Goal: Complete application form

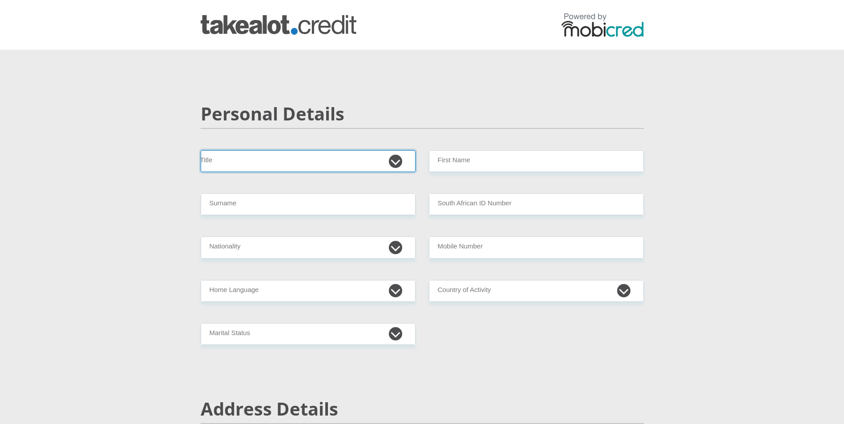
click at [276, 161] on select "Mr Ms Mrs Dr Other" at bounding box center [308, 161] width 215 height 22
select select "Ms"
click at [201, 150] on select "Mr Ms Mrs Dr Other" at bounding box center [308, 161] width 215 height 22
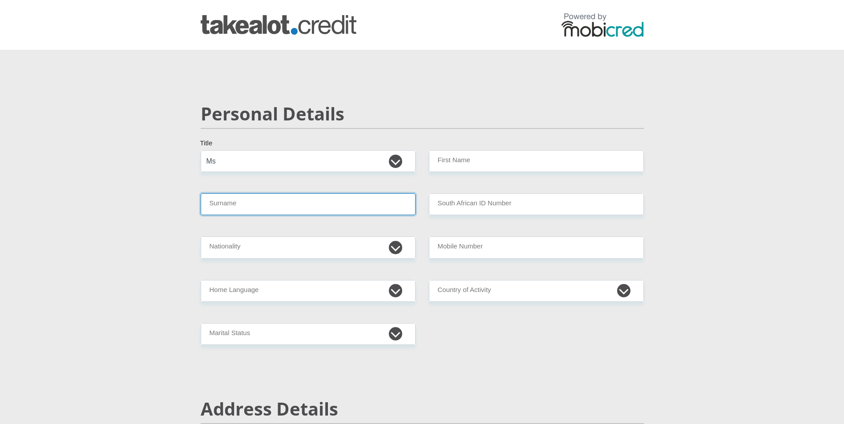
click at [258, 203] on input "Surname" at bounding box center [308, 204] width 215 height 22
type input "Phiri"
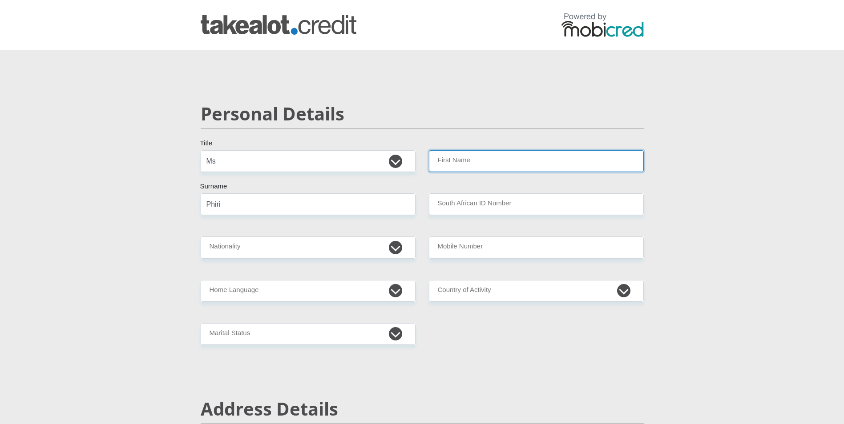
type input "Edith"
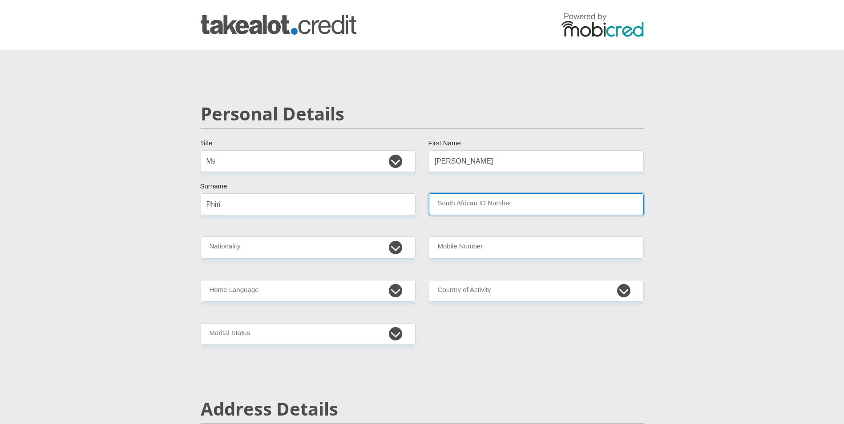
type input "8402070892088"
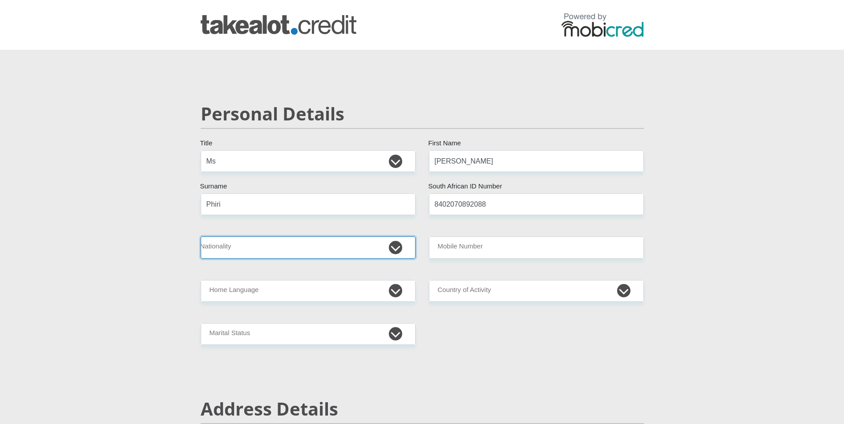
select select "ZAF"
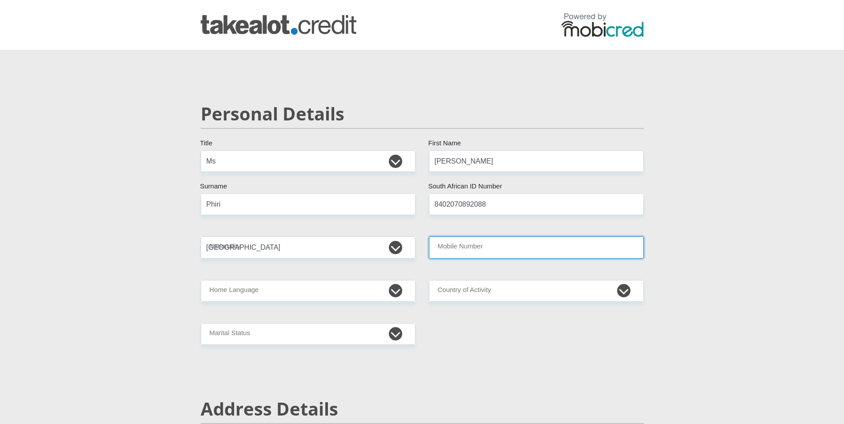
type input "0635232831"
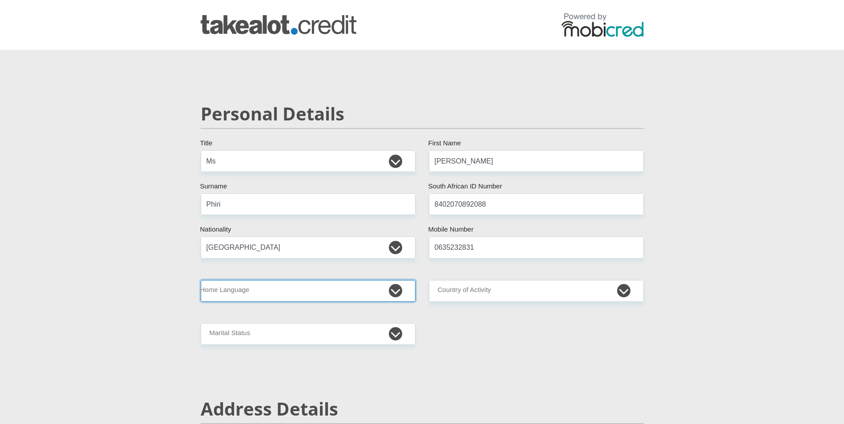
click at [397, 291] on select "Afrikaans English Sepedi South Ndebele Southern Sotho Swati Tsonga Tswana Venda…" at bounding box center [308, 291] width 215 height 22
select select "eng"
click at [201, 280] on select "Afrikaans English Sepedi South Ndebele Southern Sotho Swati Tsonga Tswana Venda…" at bounding box center [308, 291] width 215 height 22
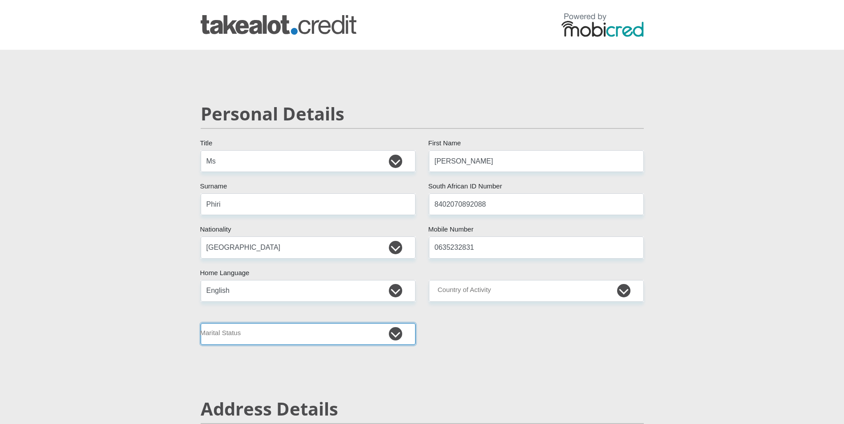
click at [397, 338] on select "Married ANC Single Divorced Widowed Married COP or Customary Law" at bounding box center [308, 334] width 215 height 22
select select "2"
click at [201, 323] on select "Married ANC Single Divorced Widowed Married COP or Customary Law" at bounding box center [308, 334] width 215 height 22
click at [621, 287] on select "South Africa Afghanistan Aland Islands Albania Algeria America Samoa American V…" at bounding box center [536, 291] width 215 height 22
select select "ZAF"
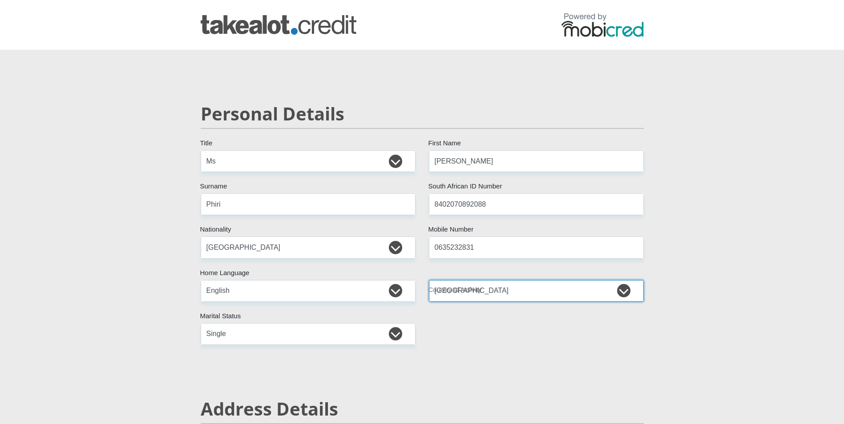
click at [429, 280] on select "South Africa Afghanistan Aland Islands Albania Algeria America Samoa American V…" at bounding box center [536, 291] width 215 height 22
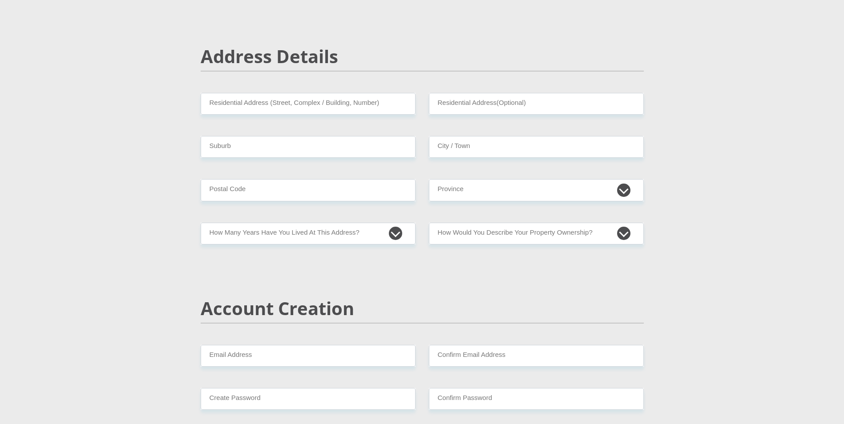
scroll to position [356, 0]
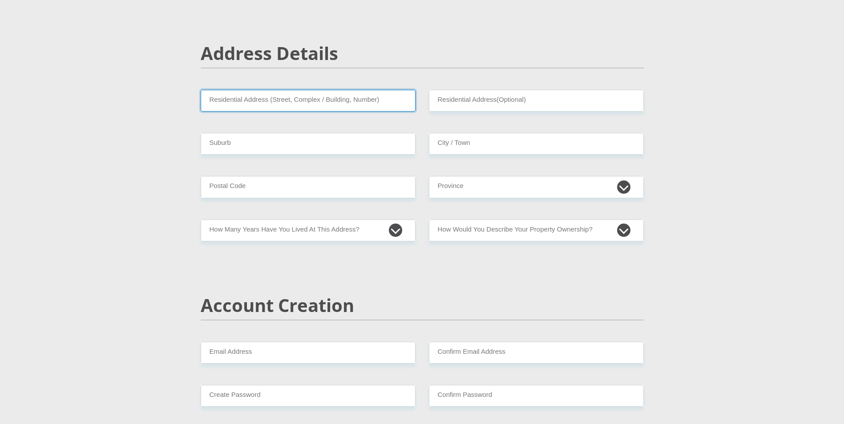
click at [263, 104] on input "Residential Address (Street, Complex / Building, Number)" at bounding box center [308, 101] width 215 height 22
type input "99 Sunshine Cres, Nietgedacht 535-Jq, Randburg, 1739"
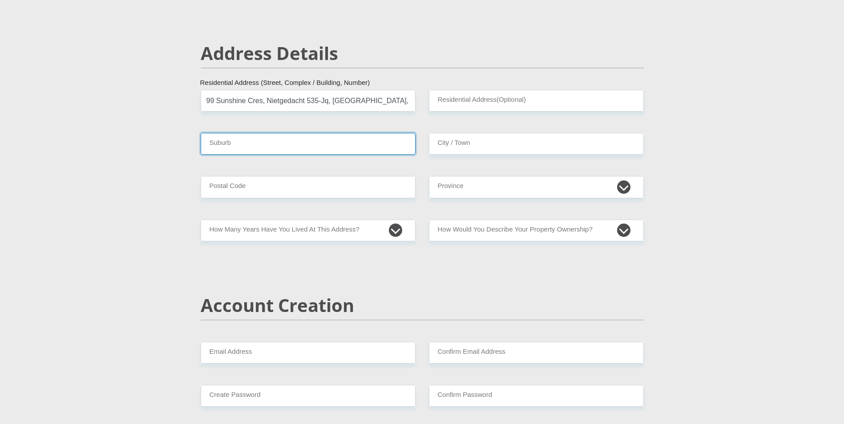
type input "Johannesburg"
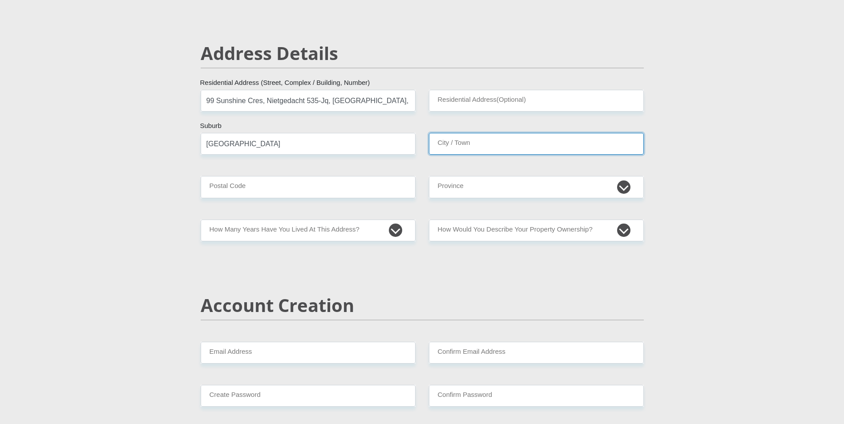
type input "Johannesburg"
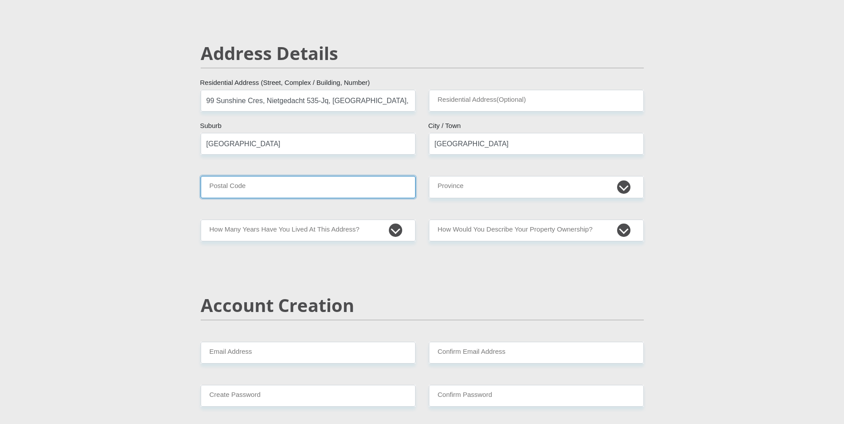
type input "1739"
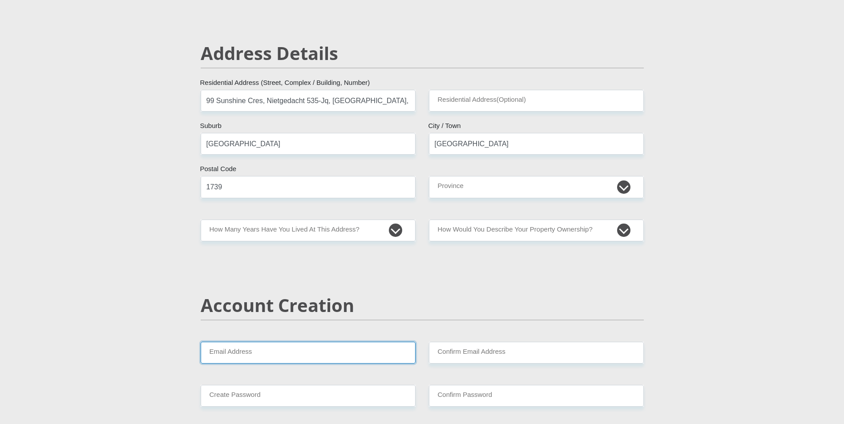
type input "edithdedeus@gmail.com"
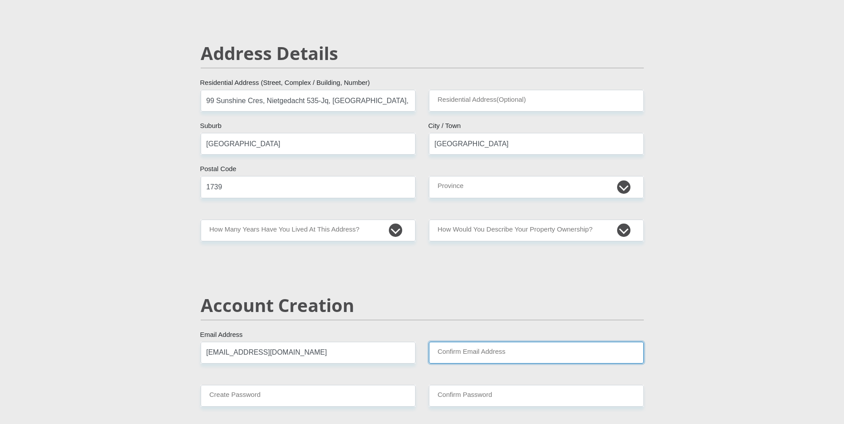
type input "edithdedeus@gmail.com"
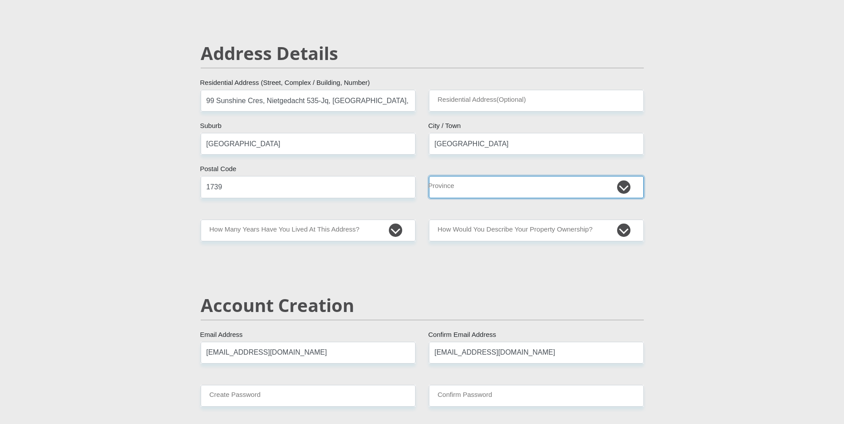
click at [619, 188] on select "Eastern Cape Free State Gauteng KwaZulu-Natal Limpopo Mpumalanga Northern Cape …" at bounding box center [536, 187] width 215 height 22
select select "Gauteng"
click at [429, 176] on select "Eastern Cape Free State Gauteng KwaZulu-Natal Limpopo Mpumalanga Northern Cape …" at bounding box center [536, 187] width 215 height 22
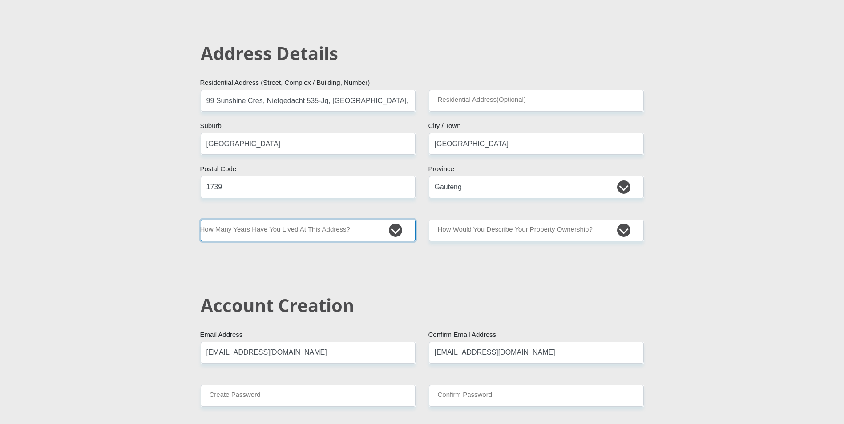
click at [393, 230] on select "less than 1 year 1-3 years 3-5 years 5+ years" at bounding box center [308, 231] width 215 height 22
select select "2"
click at [201, 220] on select "less than 1 year 1-3 years 3-5 years 5+ years" at bounding box center [308, 231] width 215 height 22
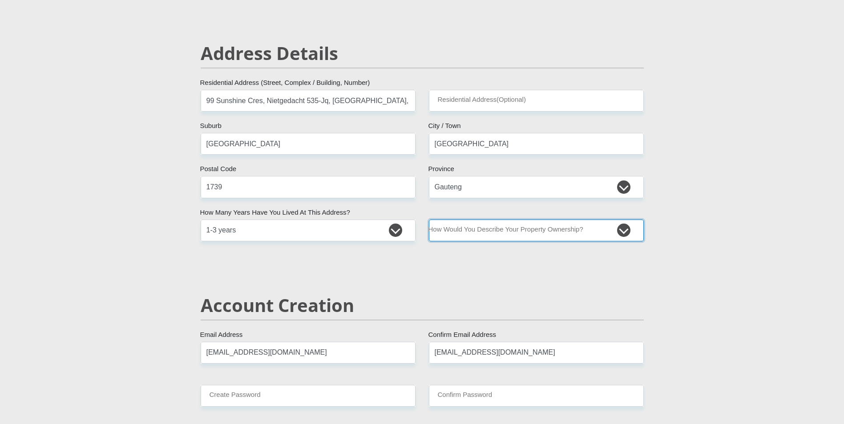
click at [624, 226] on select "Owned Rented Family Owned Company Dwelling" at bounding box center [536, 231] width 215 height 22
select select "Rented"
click at [429, 220] on select "Owned Rented Family Owned Company Dwelling" at bounding box center [536, 231] width 215 height 22
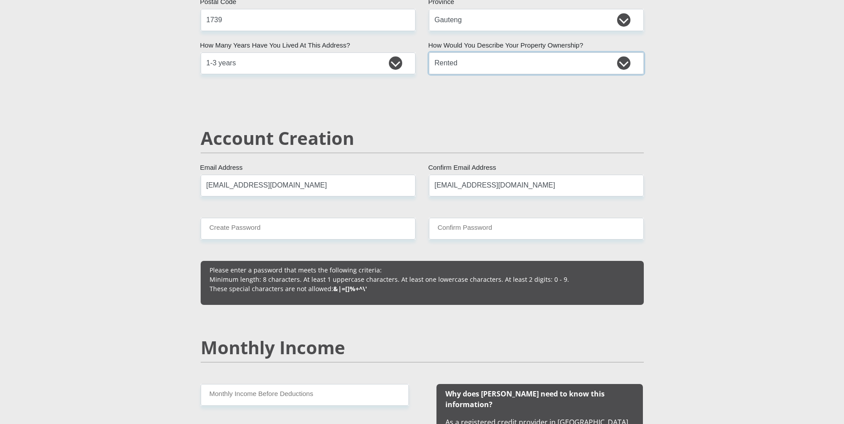
scroll to position [578, 0]
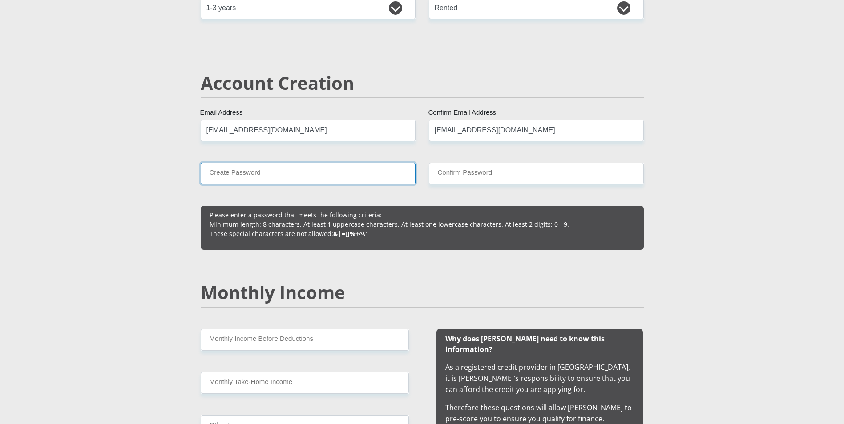
click at [290, 181] on input "Create Password" at bounding box center [308, 174] width 215 height 22
type input "Maizinha$84"
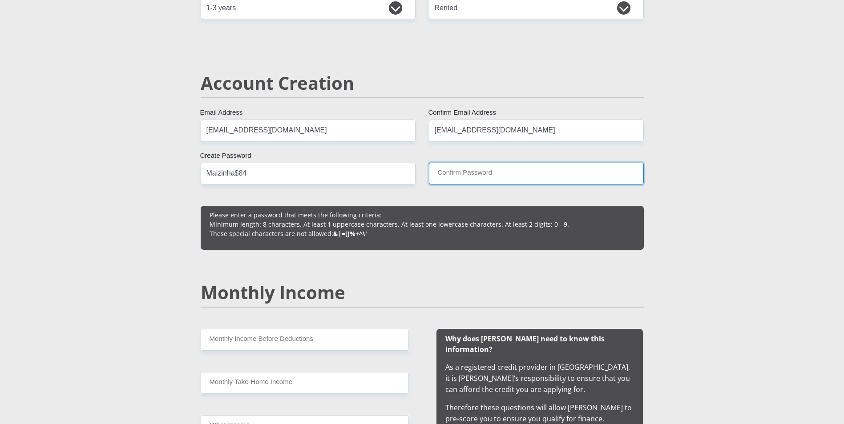
click at [456, 176] on input "Confirm Password" at bounding box center [536, 174] width 215 height 22
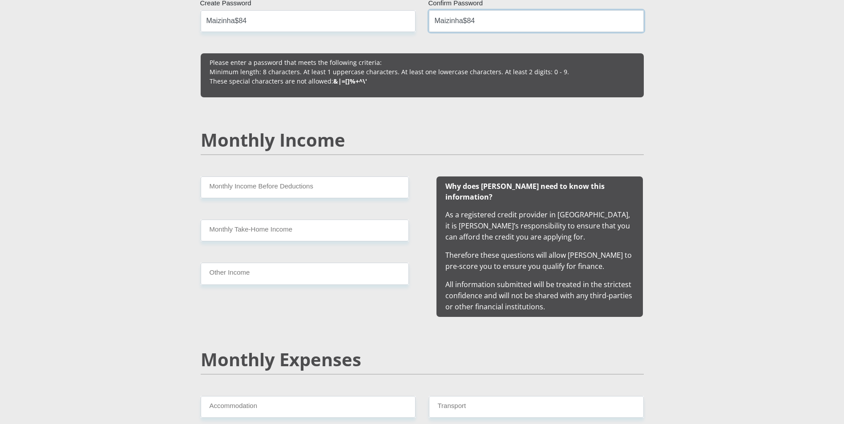
scroll to position [756, 0]
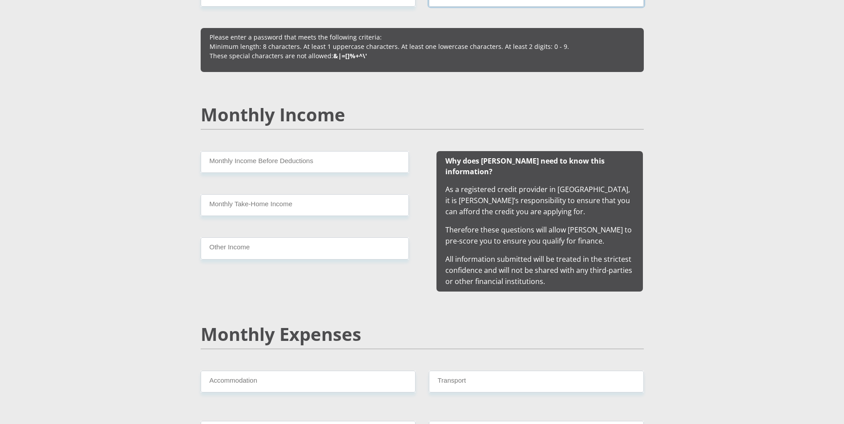
type input "Maizinha$84"
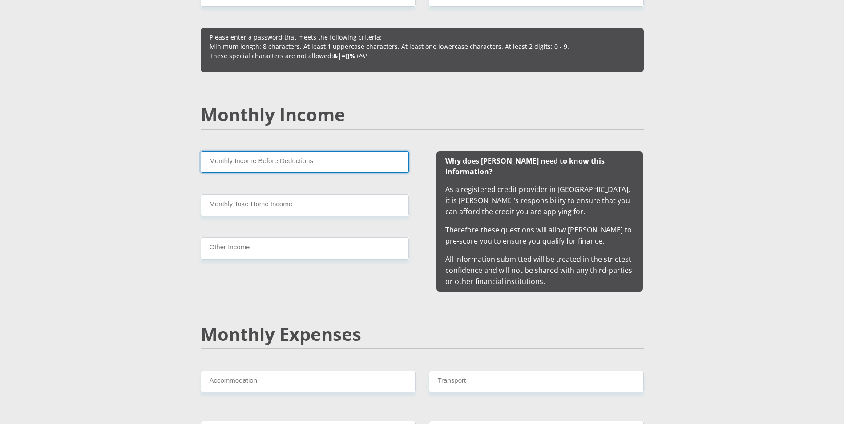
click at [230, 160] on input "Monthly Income Before Deductions" at bounding box center [305, 162] width 208 height 22
type input "17000"
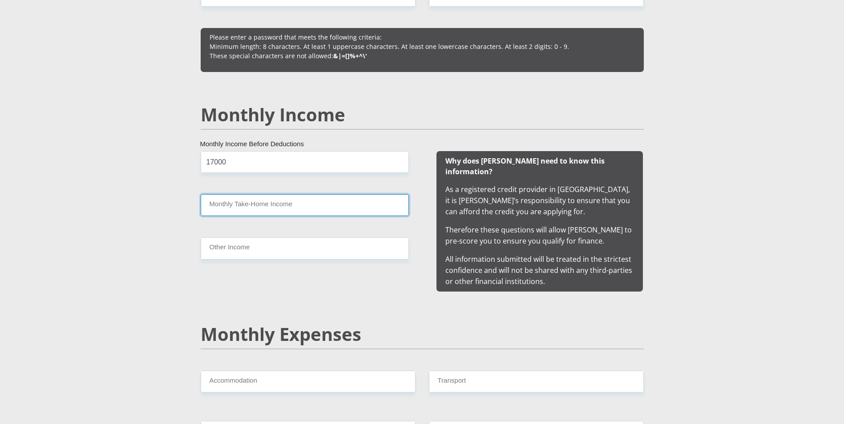
click at [225, 205] on input "Monthly Take-Home Income" at bounding box center [305, 205] width 208 height 22
type input "13900"
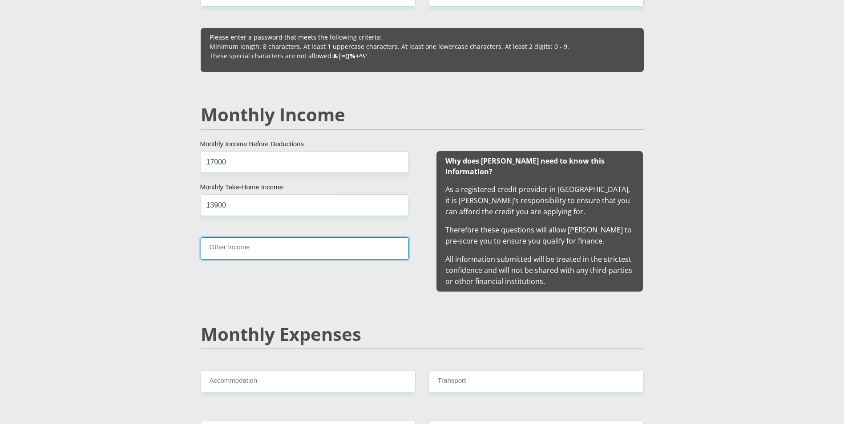
click at [232, 241] on input "Other Income" at bounding box center [305, 249] width 208 height 22
type input "2"
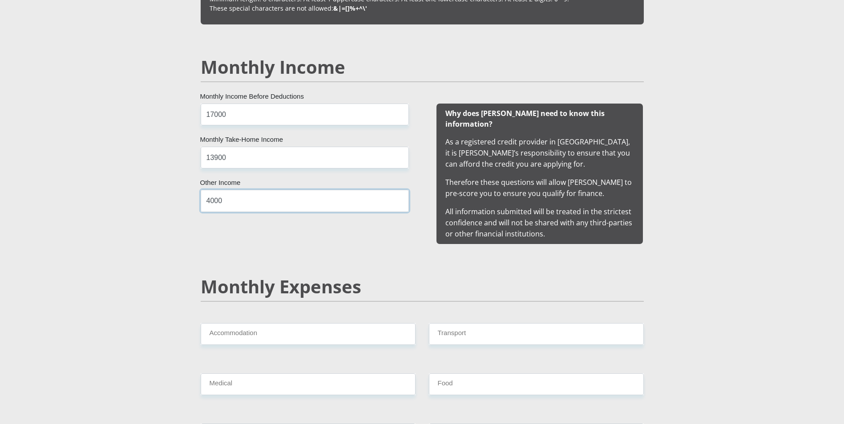
scroll to position [934, 0]
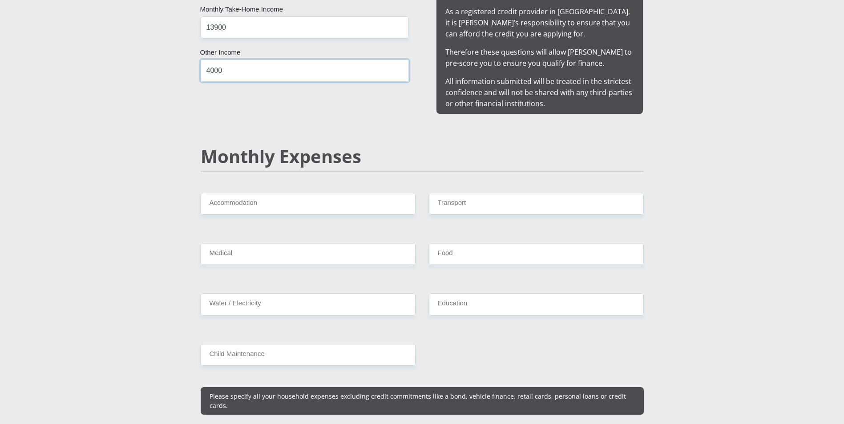
type input "4000"
click at [216, 193] on input "Accommodation" at bounding box center [308, 204] width 215 height 22
click at [461, 193] on input "Transport" at bounding box center [536, 204] width 215 height 22
type input "600"
click at [453, 243] on input "Food" at bounding box center [536, 254] width 215 height 22
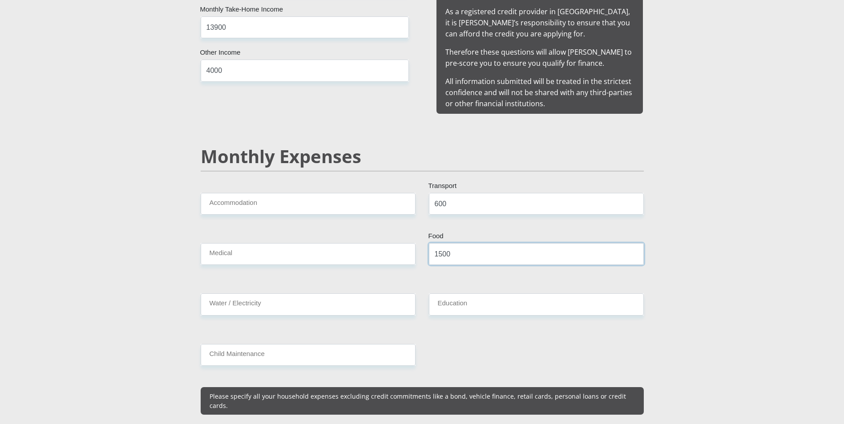
type input "1500"
click at [344, 296] on input "Water / Electricity" at bounding box center [308, 305] width 215 height 22
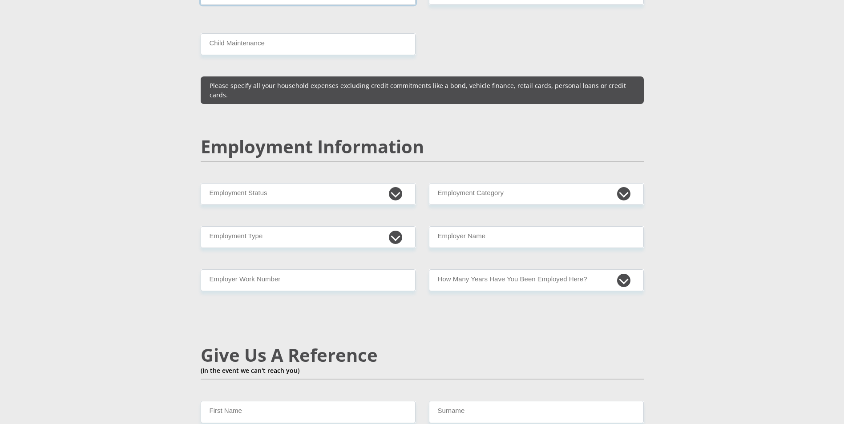
scroll to position [1245, 0]
type input "300"
click at [398, 183] on select "Permanent/Full-time Part-time/Casual Contract Worker Self-Employed Housewife Re…" at bounding box center [308, 194] width 215 height 22
select select "1"
click at [201, 183] on select "Permanent/Full-time Part-time/Casual Contract Worker Self-Employed Housewife Re…" at bounding box center [308, 194] width 215 height 22
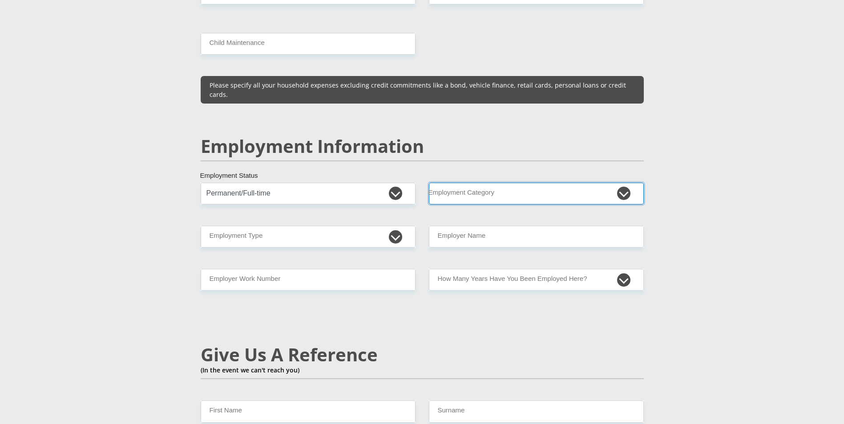
click at [616, 183] on select "AGRICULTURE ALCOHOL & TOBACCO CONSTRUCTION MATERIALS METALLURGY EQUIPMENT FOR R…" at bounding box center [536, 194] width 215 height 22
select select "14"
click at [429, 183] on select "AGRICULTURE ALCOHOL & TOBACCO CONSTRUCTION MATERIALS METALLURGY EQUIPMENT FOR R…" at bounding box center [536, 194] width 215 height 22
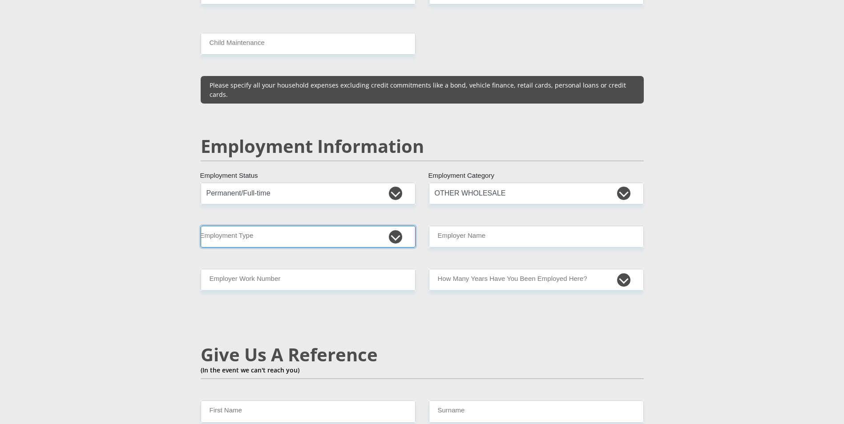
click at [397, 226] on select "College/Lecturer Craft Seller Creative Driver Executive Farmer Forces - Non Com…" at bounding box center [308, 237] width 215 height 22
select select "Non Licenced Professional"
click at [201, 226] on select "College/Lecturer Craft Seller Creative Driver Executive Farmer Forces - Non Com…" at bounding box center [308, 237] width 215 height 22
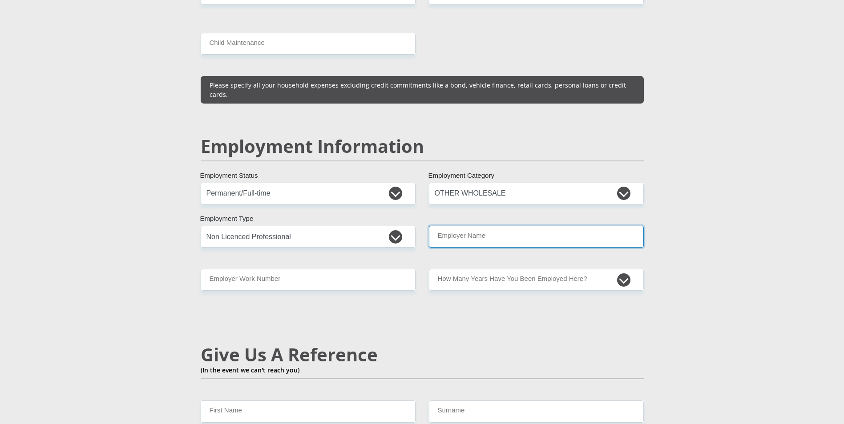
click at [473, 226] on input "Employer Name" at bounding box center [536, 237] width 215 height 22
type input "Matus"
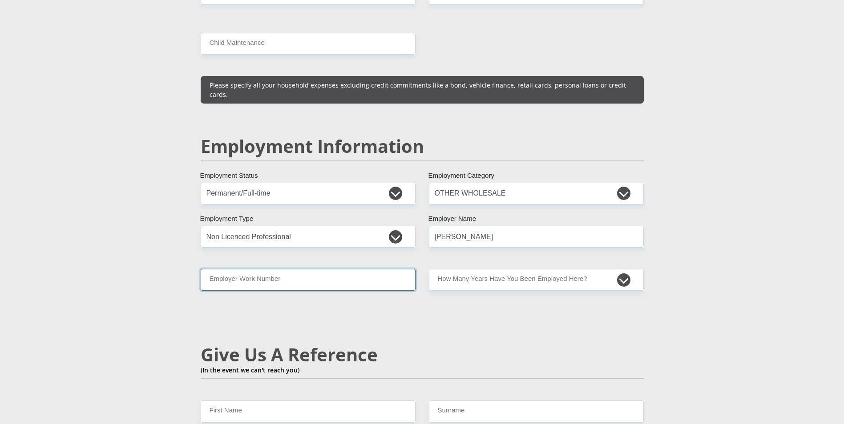
click at [278, 269] on input "Employer Work Number" at bounding box center [308, 280] width 215 height 22
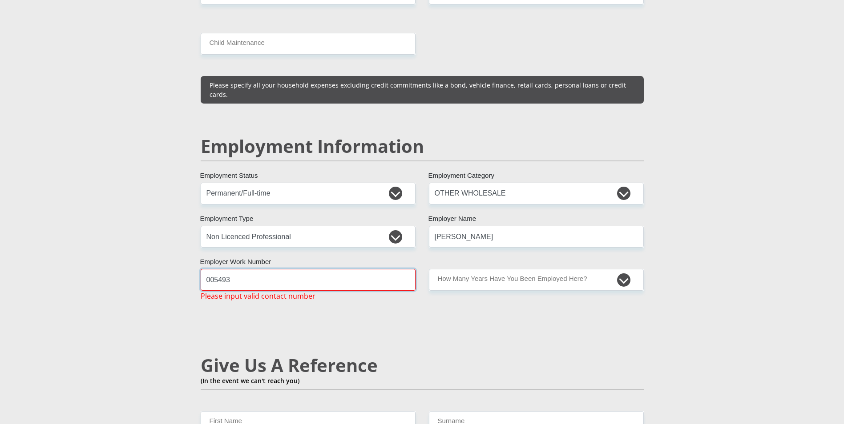
type input "005493"
click at [621, 269] on select "less than 1 year 1-3 years 3-5 years 5+ years" at bounding box center [536, 280] width 215 height 22
select select "24"
click at [429, 269] on select "less than 1 year 1-3 years 3-5 years 5+ years" at bounding box center [536, 280] width 215 height 22
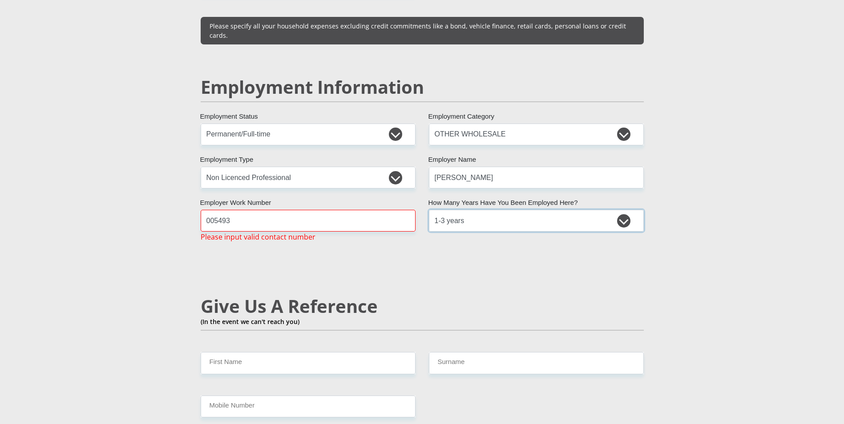
scroll to position [1468, 0]
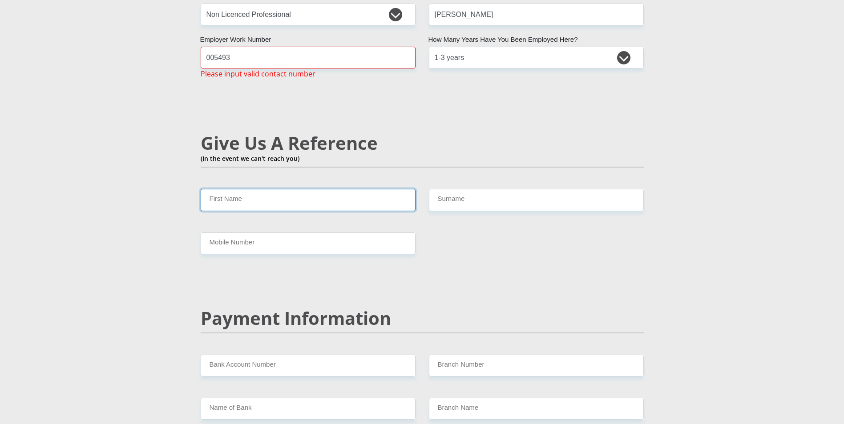
click at [264, 189] on input "First Name" at bounding box center [308, 200] width 215 height 22
type input "m"
type input "Thembi"
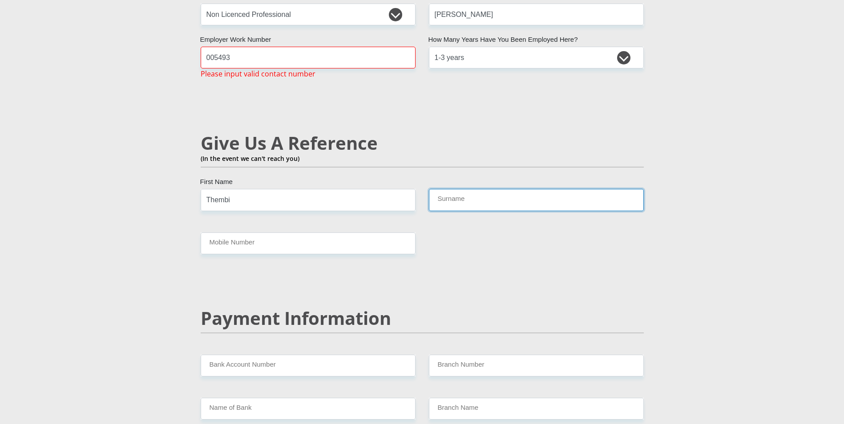
click at [455, 189] on input "Surname" at bounding box center [536, 200] width 215 height 22
type input "Joshua"
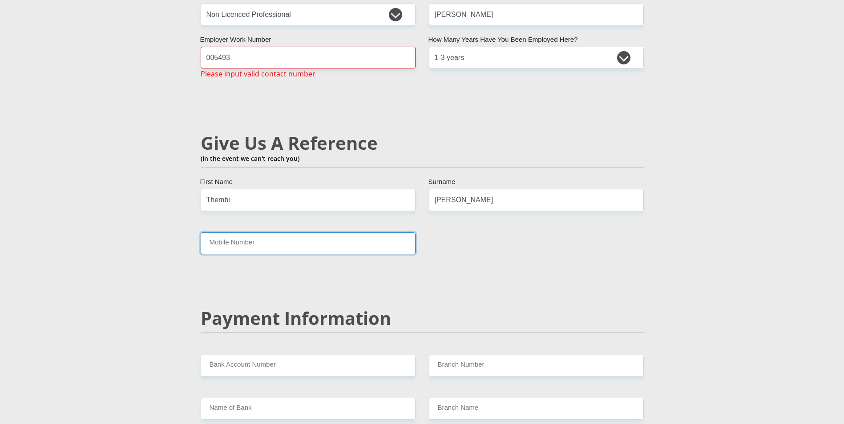
click at [295, 233] on input "Mobile Number" at bounding box center [308, 244] width 215 height 22
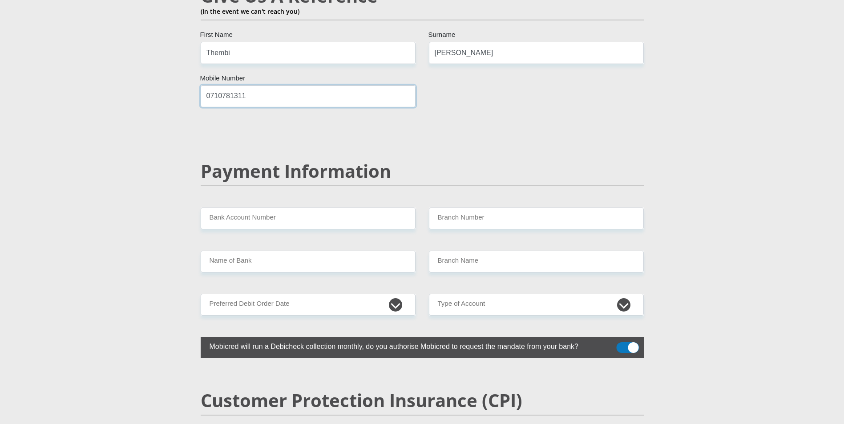
scroll to position [1646, 0]
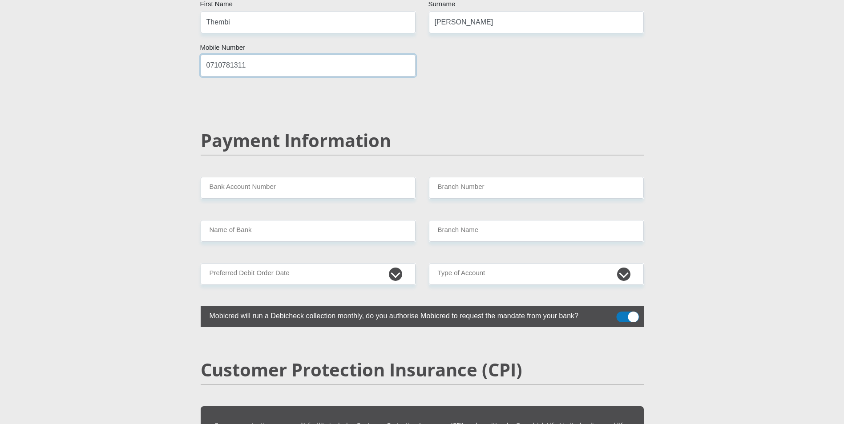
type input "0710781311"
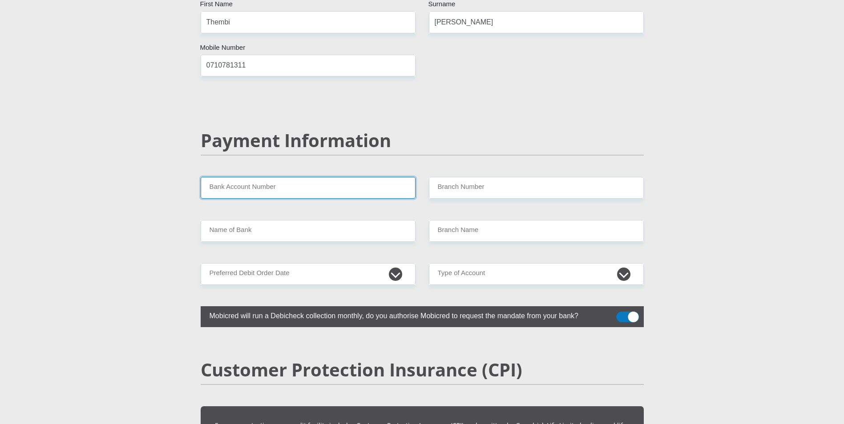
click at [234, 177] on input "Bank Account Number" at bounding box center [308, 188] width 215 height 22
type input "fnb"
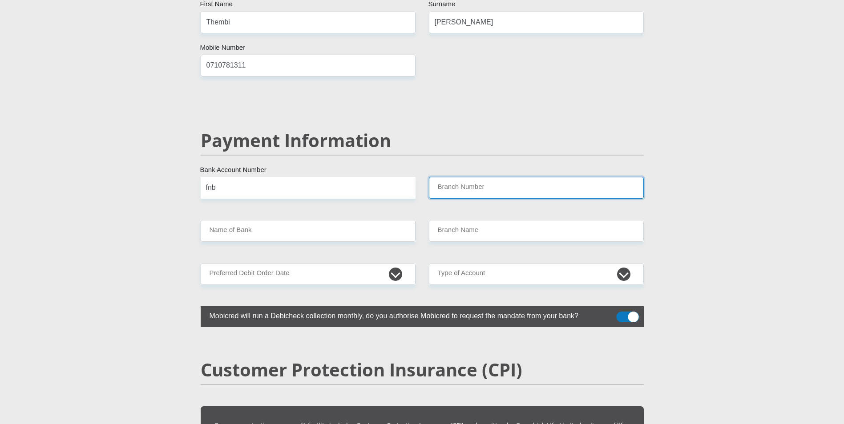
click at [482, 177] on input "Branch Number" at bounding box center [536, 188] width 215 height 22
type input "250655"
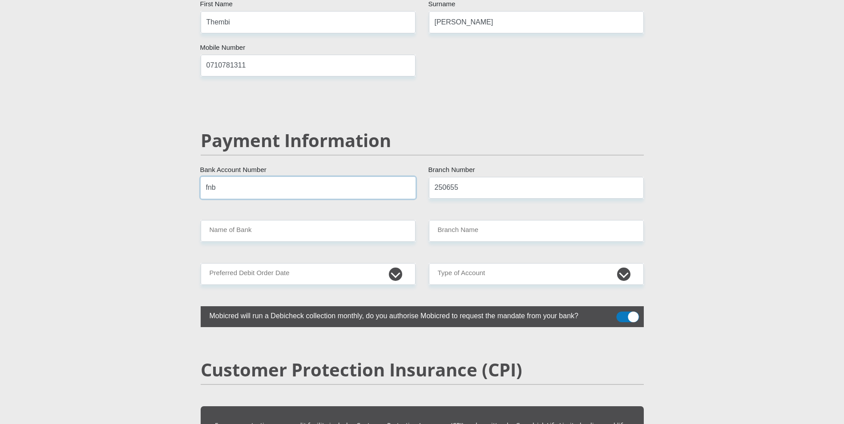
click at [233, 177] on input "fnb" at bounding box center [308, 188] width 215 height 22
type input "FIRSTRAND BANK"
type input "BRANCH 560"
type input "f"
type input "63070231451"
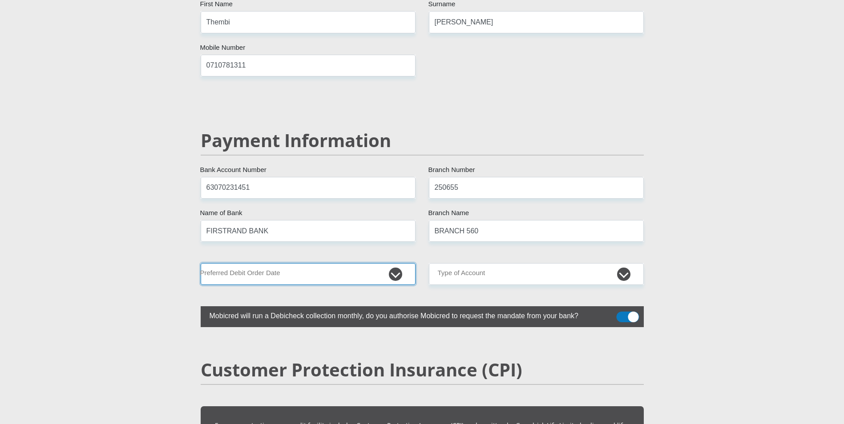
click at [395, 263] on select "1st 2nd 3rd 4th 5th 7th 18th 19th 20th 21st 22nd 23rd 24th 25th 26th 27th 28th …" at bounding box center [308, 274] width 215 height 22
select select "25"
click at [201, 263] on select "1st 2nd 3rd 4th 5th 7th 18th 19th 20th 21st 22nd 23rd 24th 25th 26th 27th 28th …" at bounding box center [308, 274] width 215 height 22
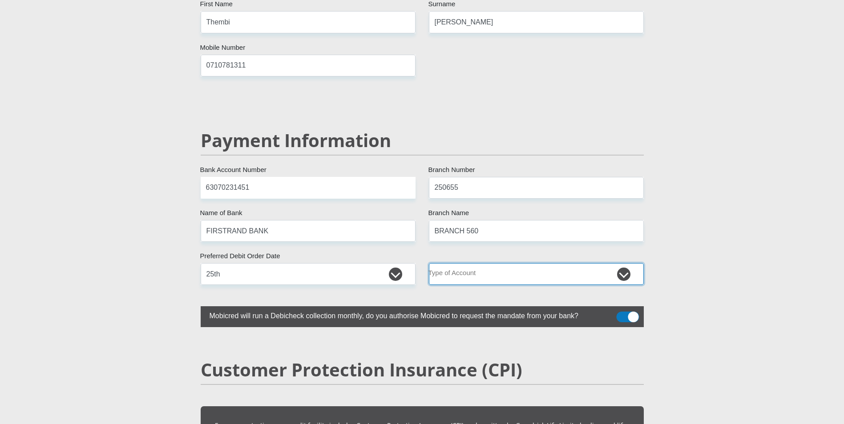
click at [623, 263] on select "Cheque Savings" at bounding box center [536, 274] width 215 height 22
select select "CUR"
click at [429, 263] on select "Cheque Savings" at bounding box center [536, 274] width 215 height 22
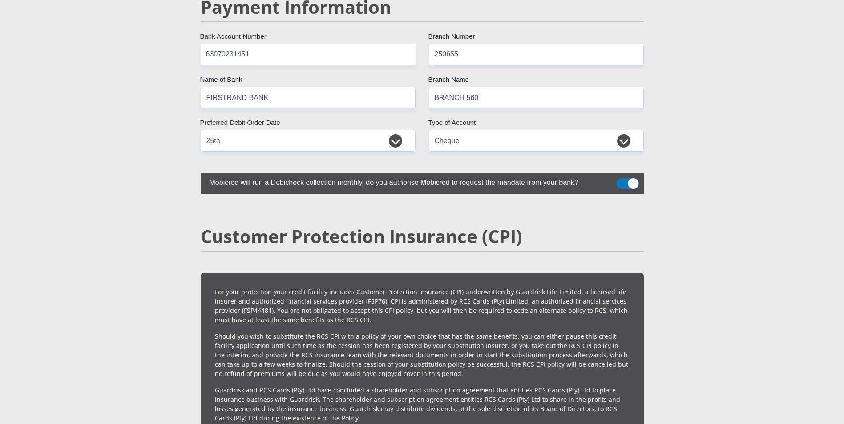
drag, startPoint x: 631, startPoint y: 165, endPoint x: 597, endPoint y: 163, distance: 34.3
click at [597, 173] on div "Mobicred will run a Debicheck collection monthly, do you authorise Mobicred to …" at bounding box center [422, 183] width 456 height 21
drag, startPoint x: 597, startPoint y: 163, endPoint x: 621, endPoint y: 162, distance: 24.5
click at [621, 178] on span at bounding box center [627, 183] width 23 height 11
click at [621, 181] on input "checkbox" at bounding box center [621, 181] width 0 height 0
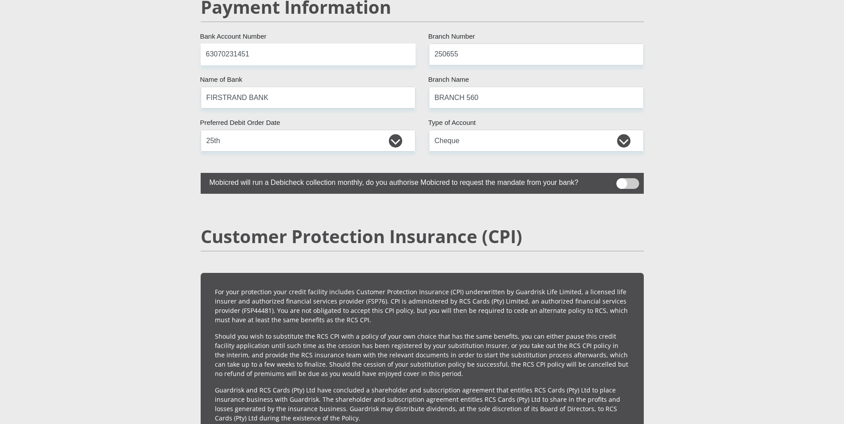
click at [621, 178] on span at bounding box center [627, 183] width 23 height 11
click at [621, 181] on input "checkbox" at bounding box center [621, 181] width 0 height 0
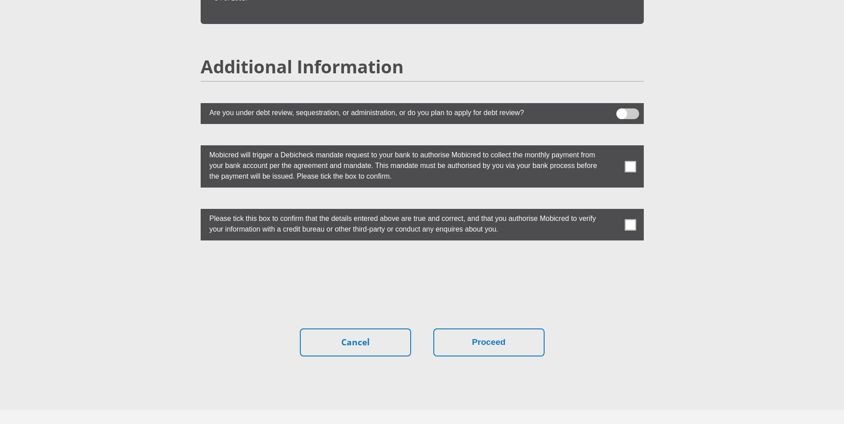
scroll to position [2402, 0]
click at [632, 161] on span at bounding box center [629, 166] width 11 height 11
click at [612, 147] on input "checkbox" at bounding box center [612, 147] width 0 height 0
click at [635, 219] on span at bounding box center [629, 224] width 11 height 11
click at [612, 211] on input "checkbox" at bounding box center [612, 211] width 0 height 0
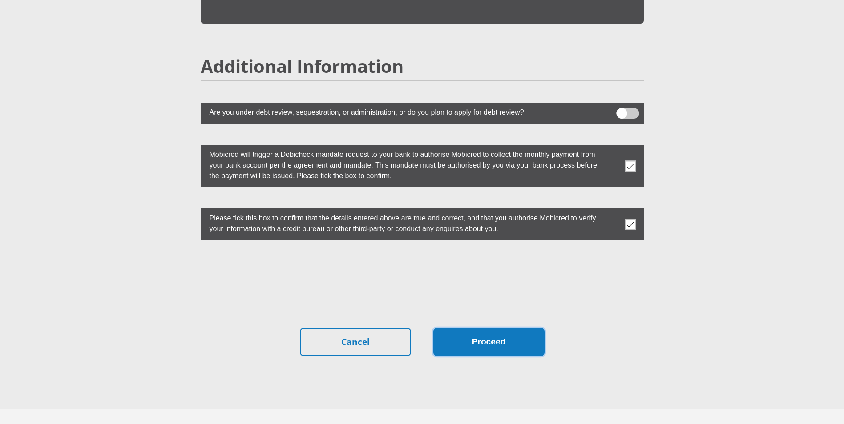
click at [483, 328] on button "Proceed" at bounding box center [488, 342] width 111 height 28
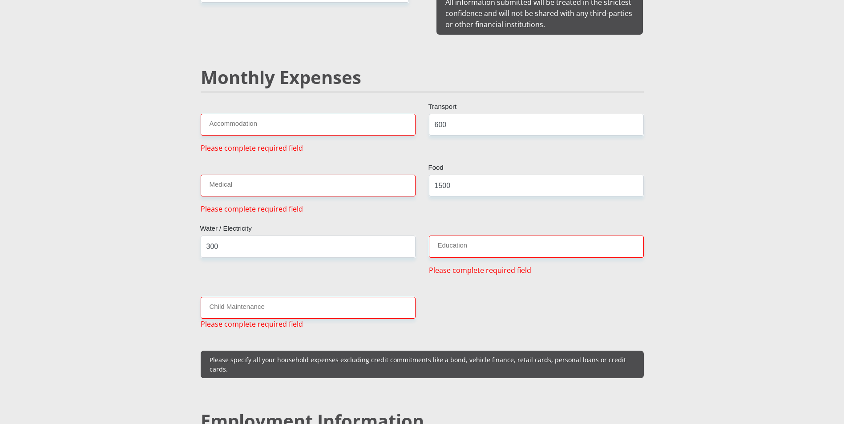
scroll to position [1012, 0]
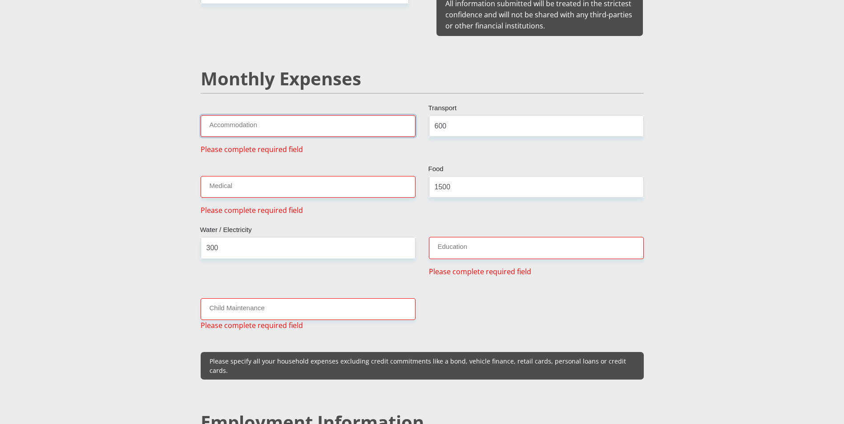
click at [232, 119] on input "Accommodation" at bounding box center [308, 126] width 215 height 22
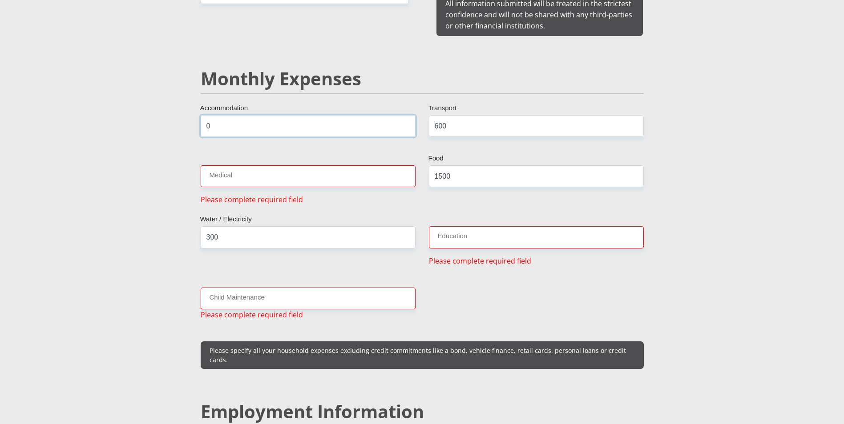
type input "0"
click at [248, 288] on input "Child Maintenance" at bounding box center [308, 299] width 215 height 22
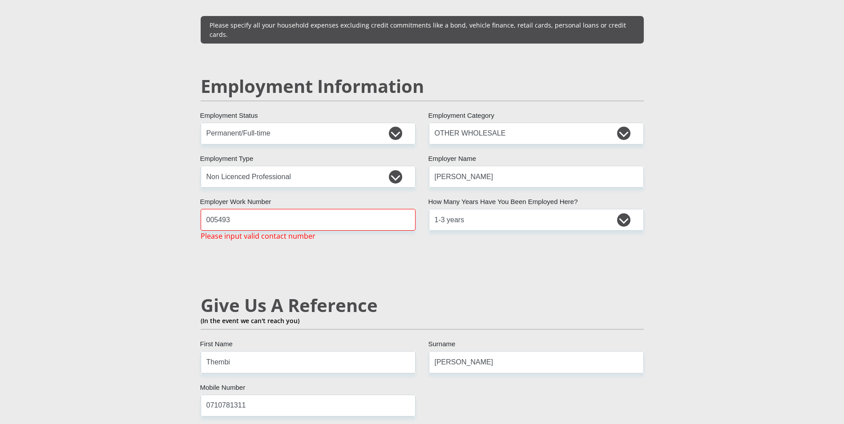
scroll to position [1412, 0]
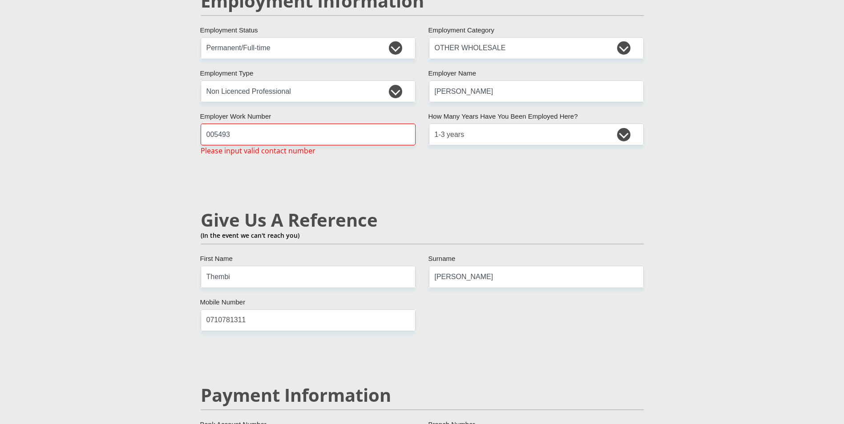
type input "0"
click at [215, 124] on input "005493" at bounding box center [308, 135] width 215 height 22
click at [247, 124] on input "5493" at bounding box center [308, 135] width 215 height 22
type input "5493"
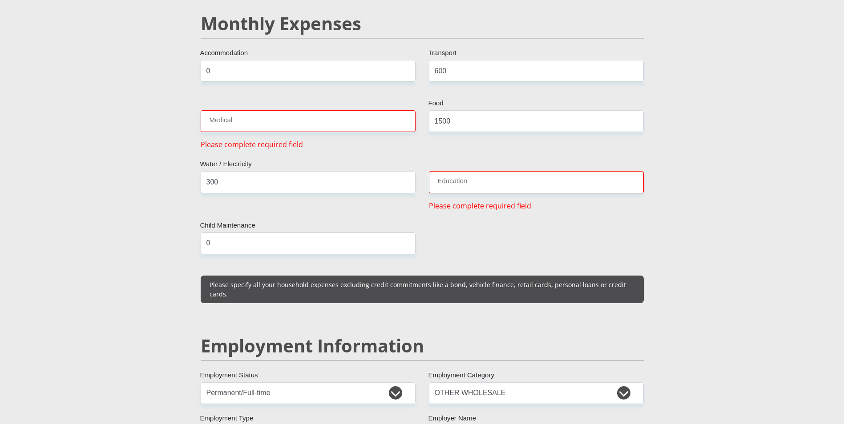
scroll to position [1062, 0]
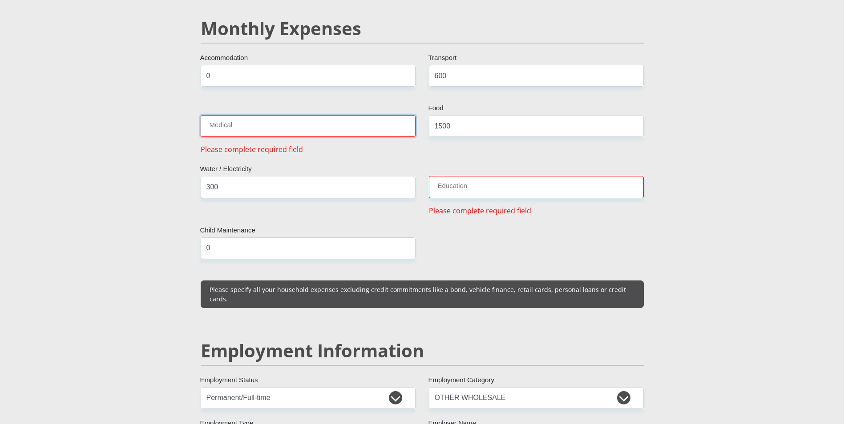
click at [241, 117] on input "Medical" at bounding box center [308, 126] width 215 height 22
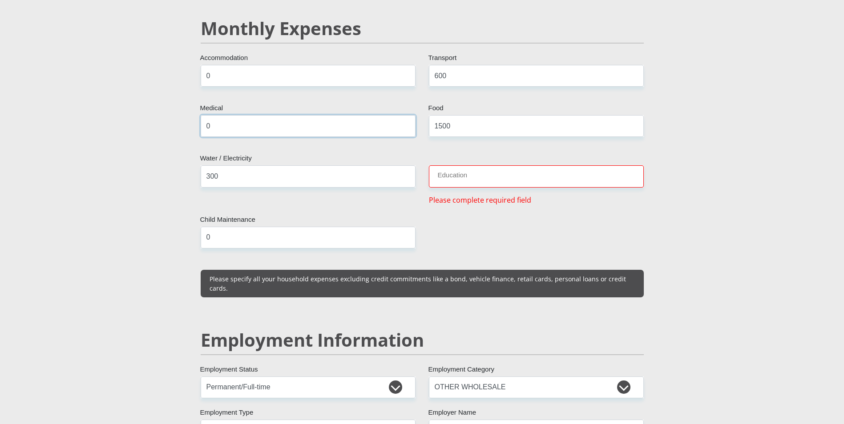
type input "0"
click at [436, 165] on input "Education" at bounding box center [536, 176] width 215 height 22
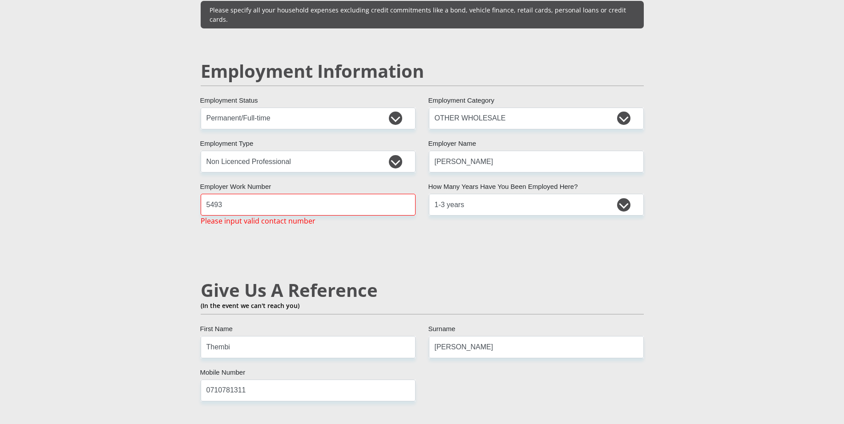
scroll to position [1418, 0]
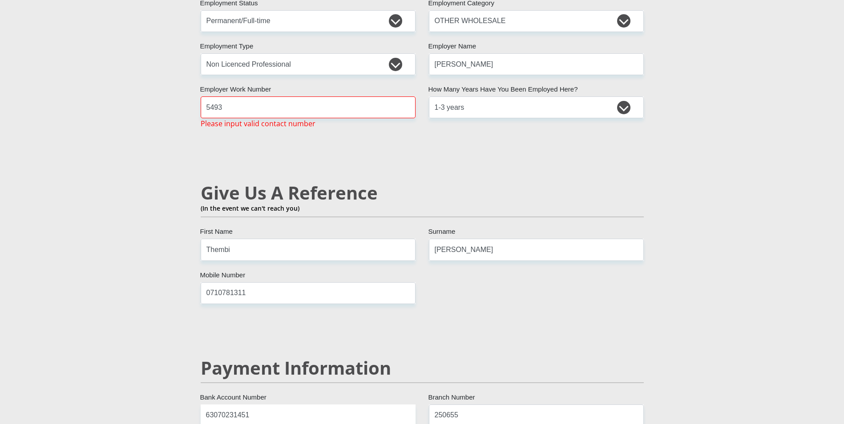
type input "0"
click at [232, 97] on input "5493" at bounding box center [308, 108] width 215 height 22
type input "5"
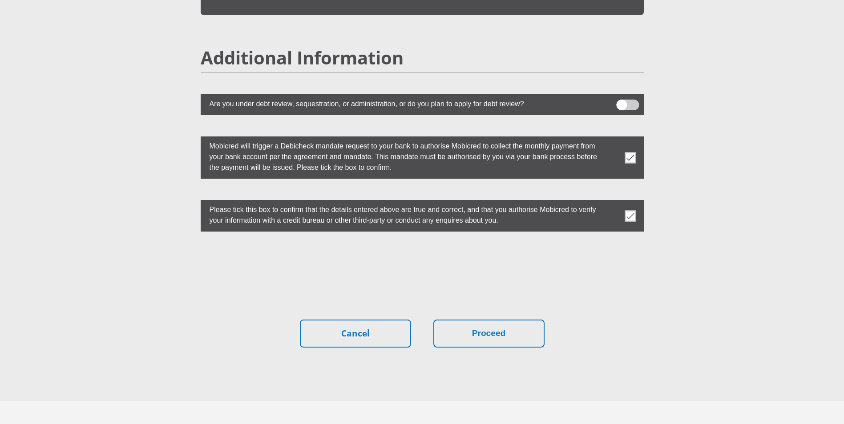
scroll to position [2418, 0]
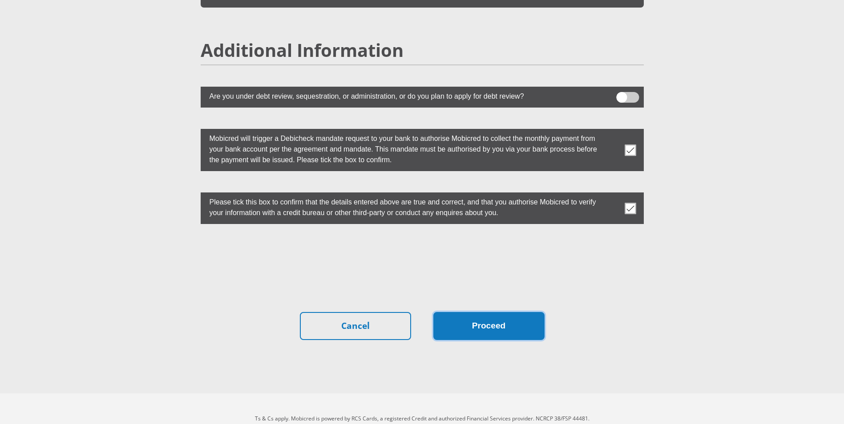
click at [488, 312] on button "Proceed" at bounding box center [488, 326] width 111 height 28
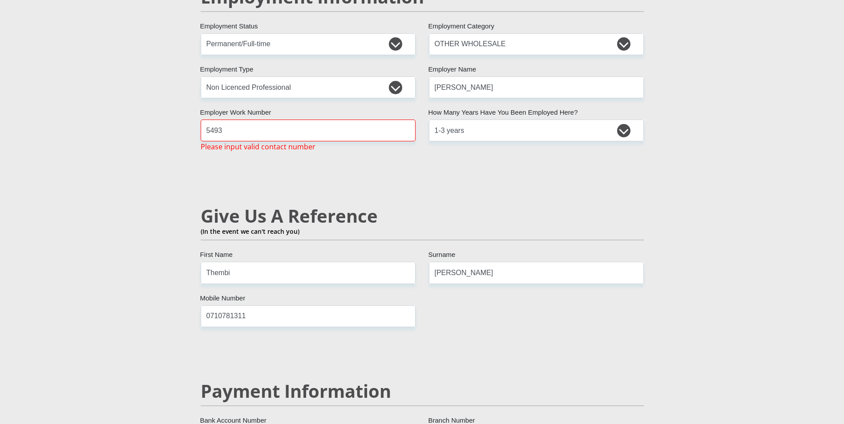
scroll to position [1172, 0]
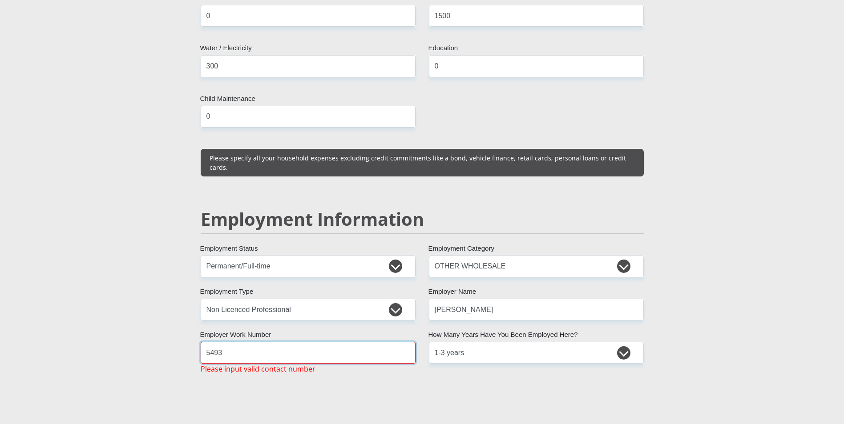
click at [242, 342] on input "5493" at bounding box center [308, 353] width 215 height 22
type input "5"
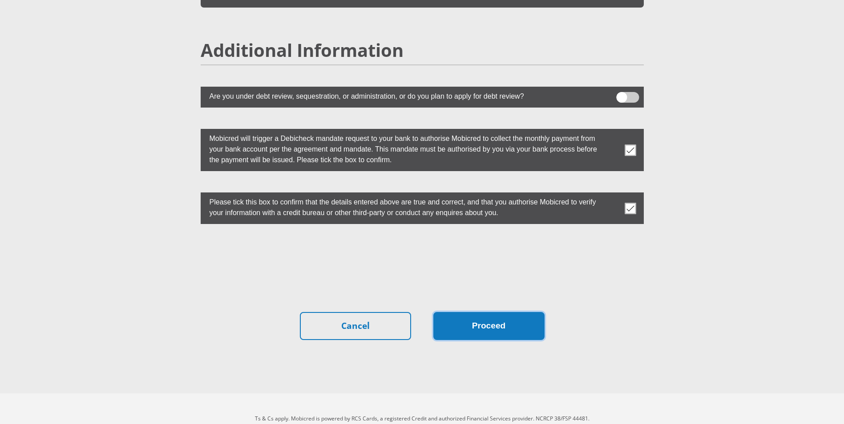
click at [484, 312] on button "Proceed" at bounding box center [488, 326] width 111 height 28
click at [480, 312] on button "Proceed" at bounding box center [488, 326] width 111 height 28
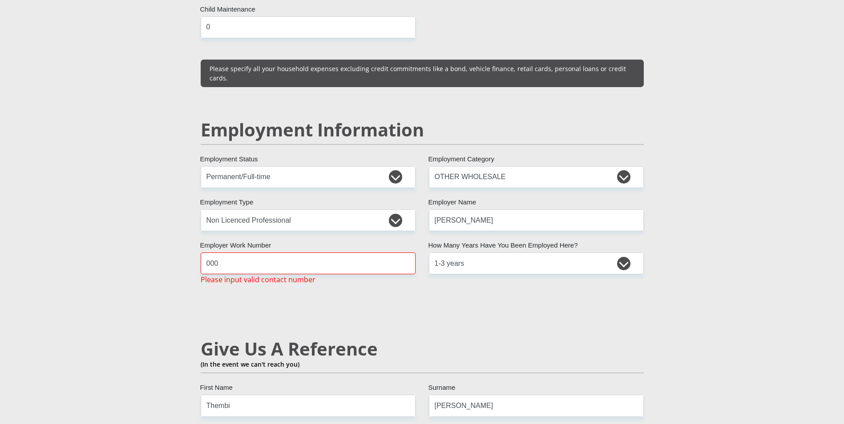
scroll to position [1261, 0]
click at [231, 253] on input "000" at bounding box center [308, 264] width 215 height 22
type input "0"
type input "n"
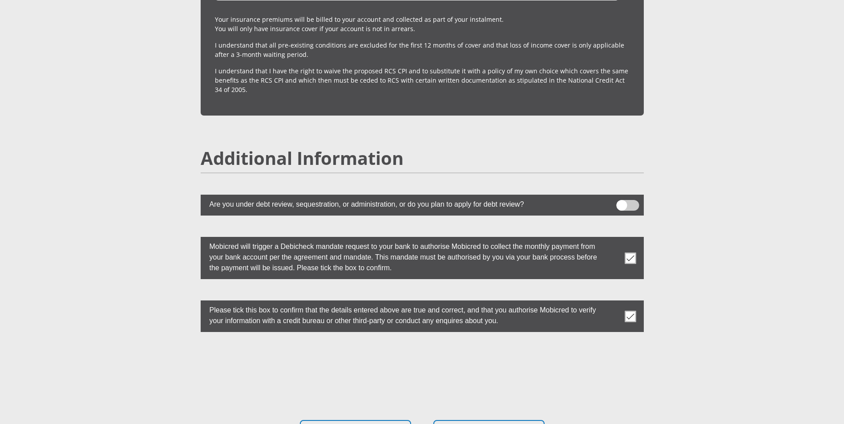
scroll to position [2418, 0]
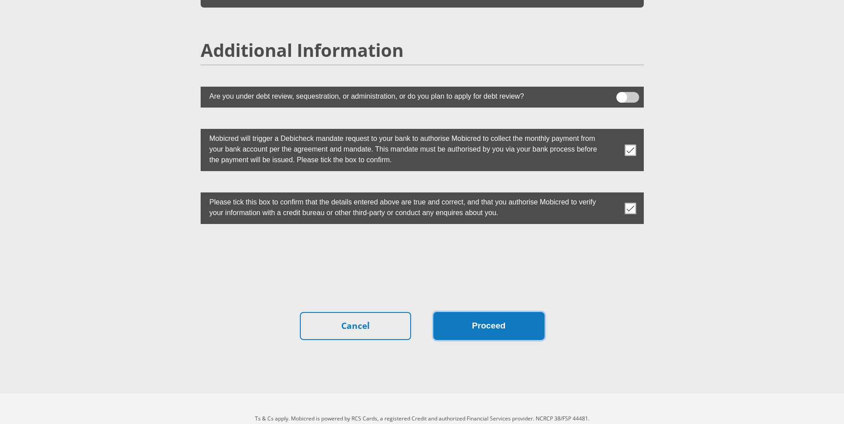
click at [499, 312] on button "Proceed" at bounding box center [488, 326] width 111 height 28
click at [498, 312] on button "Proceed" at bounding box center [488, 326] width 111 height 28
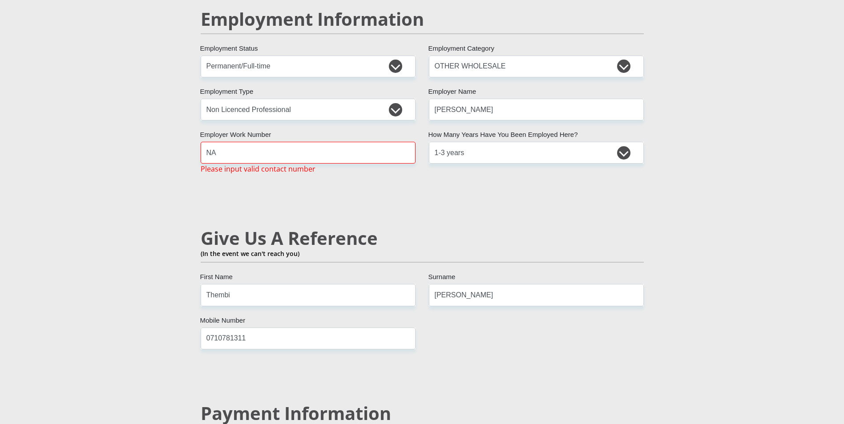
scroll to position [1306, 0]
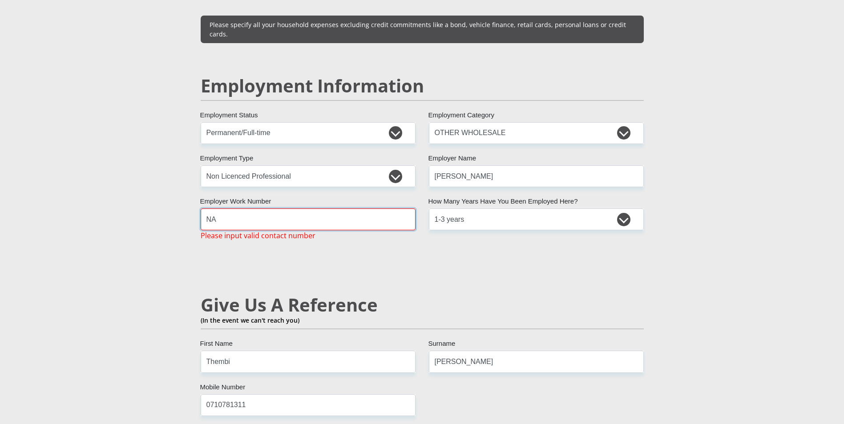
click at [233, 209] on input "NA" at bounding box center [308, 220] width 215 height 22
type input "N"
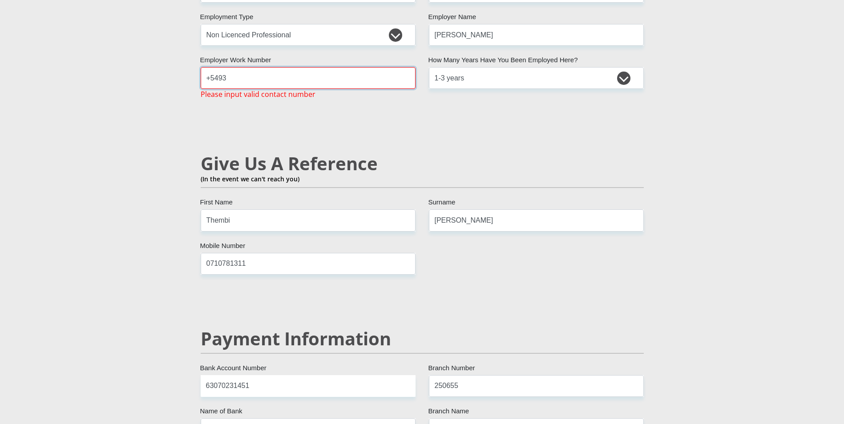
scroll to position [1395, 0]
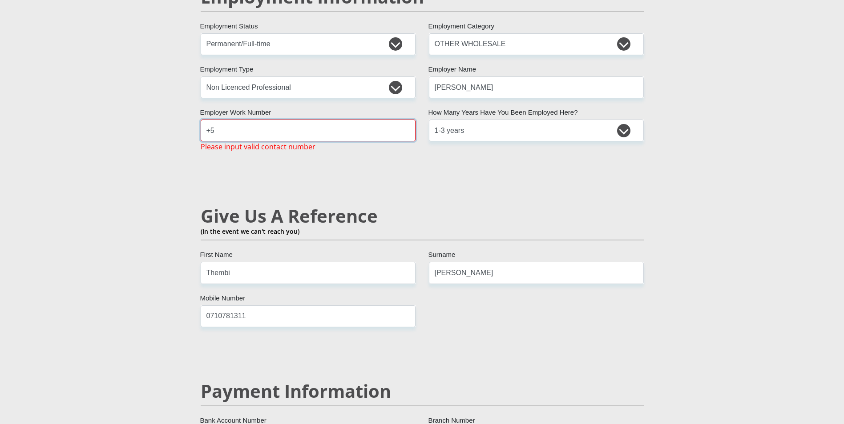
type input "+"
click at [218, 120] on input "011" at bounding box center [308, 131] width 215 height 22
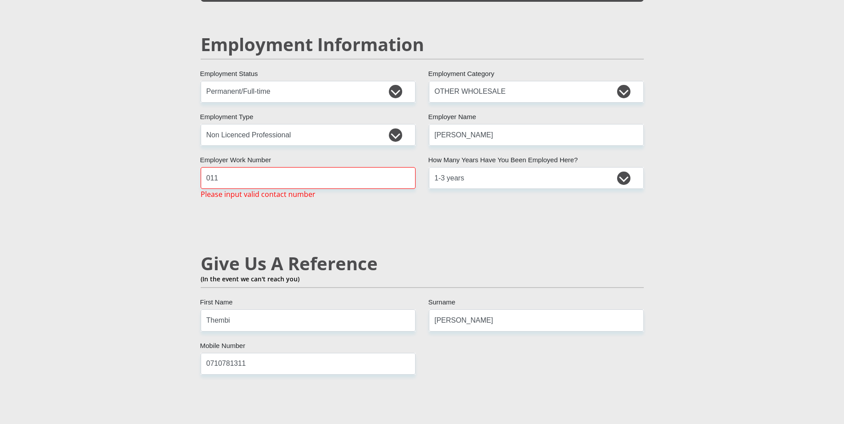
scroll to position [1261, 0]
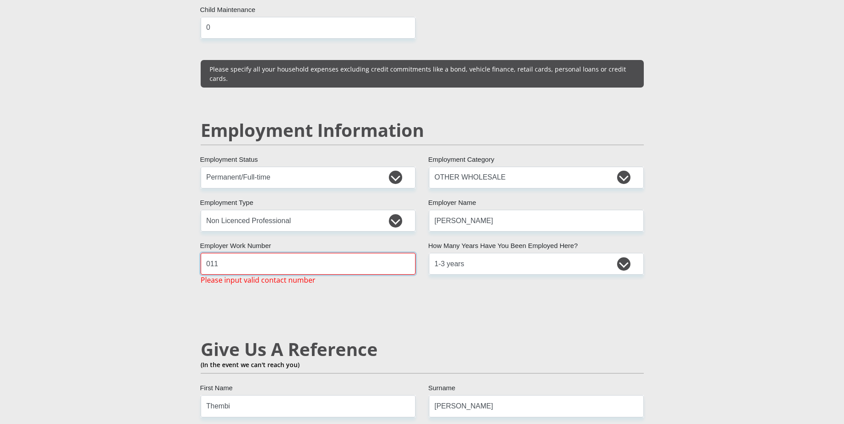
click at [235, 253] on input "011" at bounding box center [308, 264] width 215 height 22
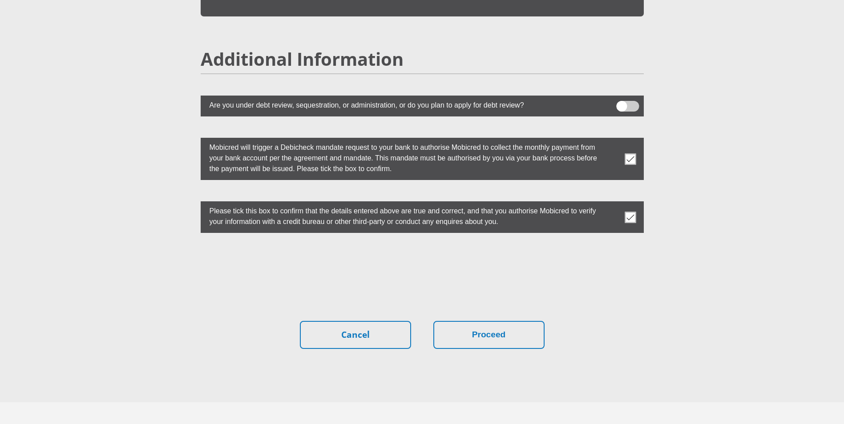
scroll to position [2407, 0]
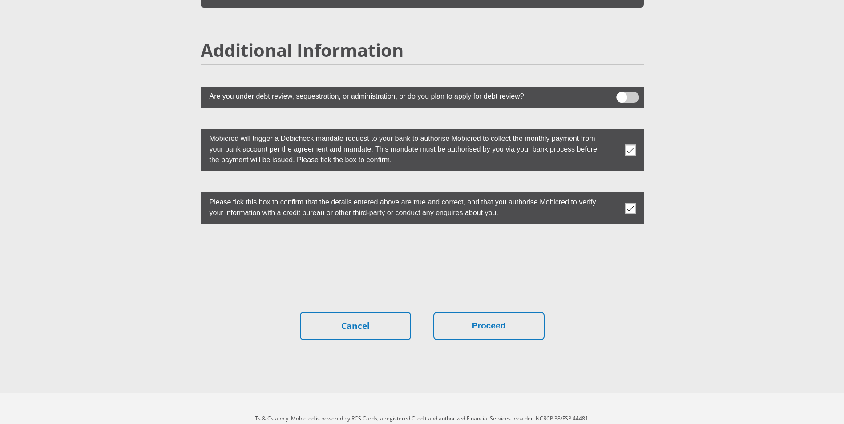
type input "0116819225"
click at [487, 312] on button "Proceed" at bounding box center [488, 326] width 111 height 28
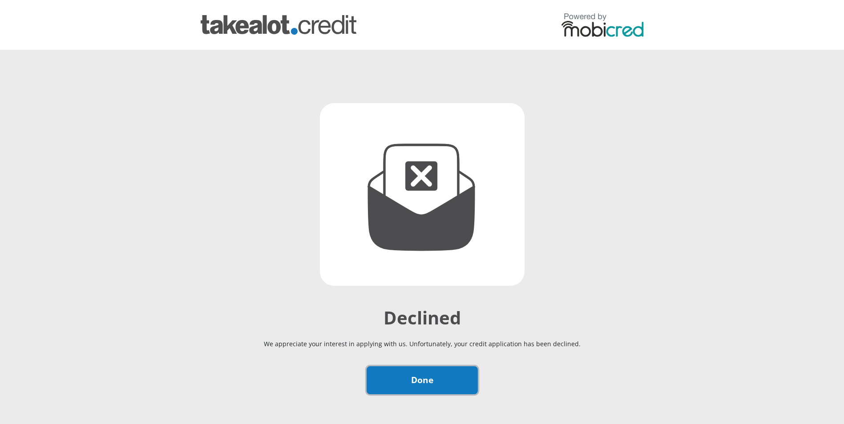
click at [417, 384] on link "Done" at bounding box center [421, 380] width 111 height 28
